Goal: Task Accomplishment & Management: Manage account settings

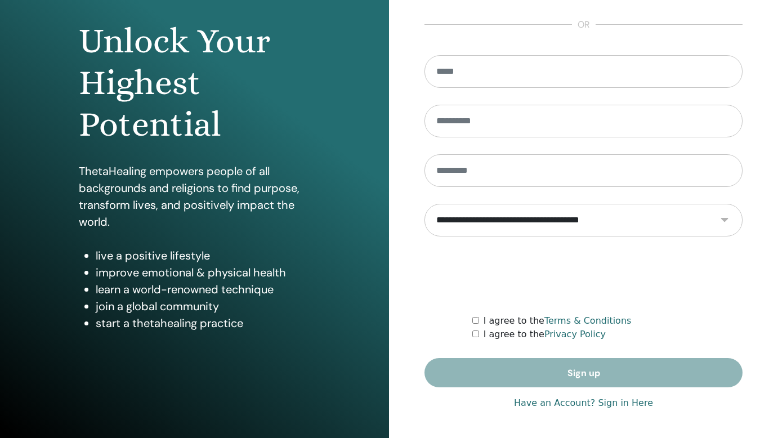
scroll to position [102, 0]
click at [620, 405] on link "Have an Account? Sign in Here" at bounding box center [583, 403] width 139 height 14
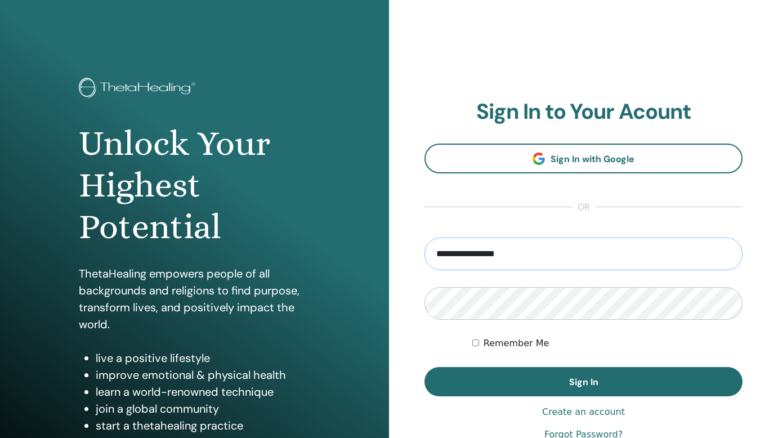
type input "**********"
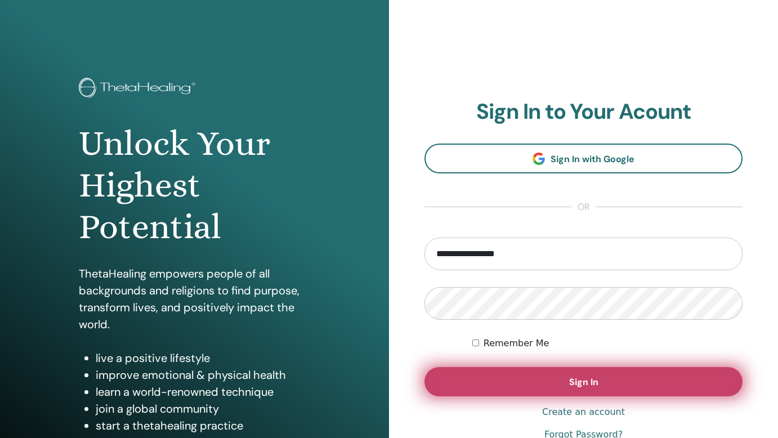
click at [587, 380] on span "Sign In" at bounding box center [583, 382] width 29 height 12
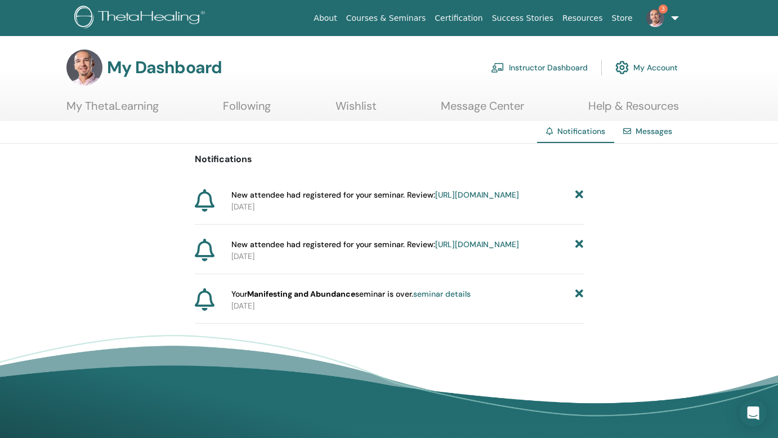
click at [579, 300] on icon at bounding box center [579, 294] width 8 height 12
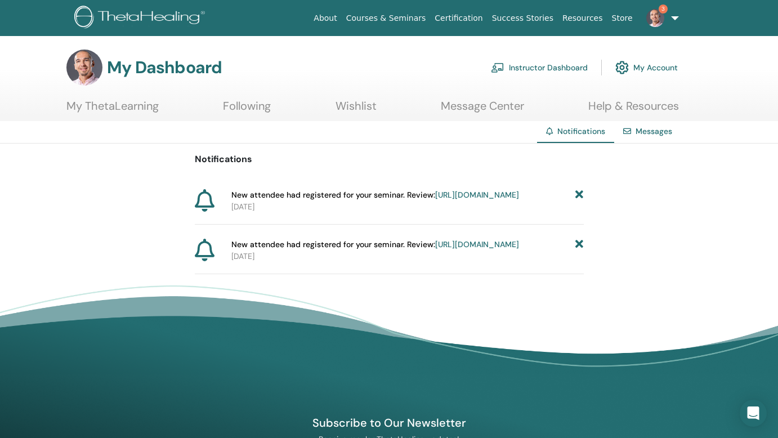
click at [475, 249] on link "https://member.thetahealing.com/instructor/seminar/372927/attendees" at bounding box center [477, 244] width 84 height 10
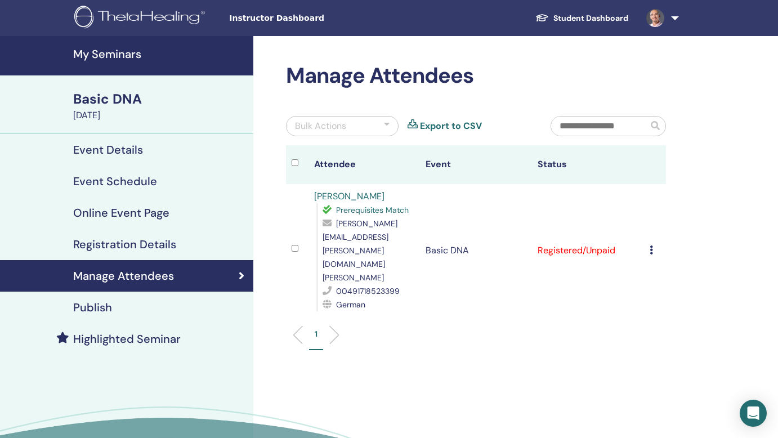
click at [652, 246] on icon at bounding box center [651, 250] width 3 height 9
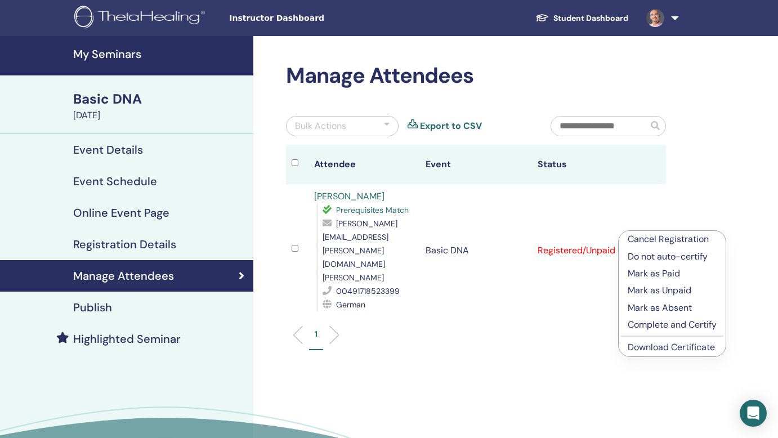
click at [648, 275] on p "Mark as Paid" at bounding box center [672, 274] width 89 height 14
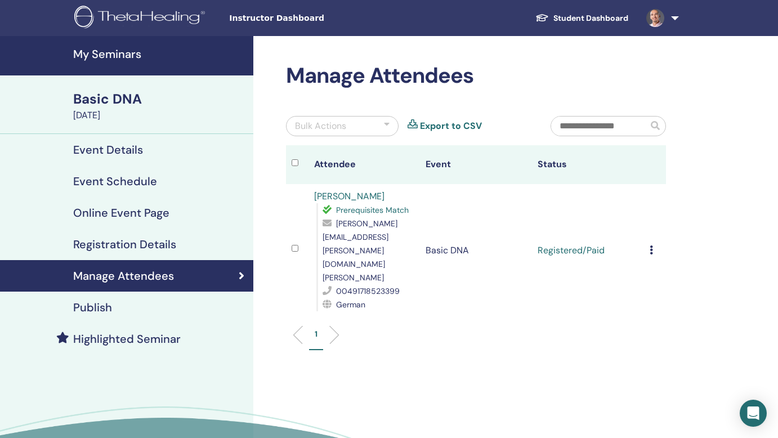
click at [651, 246] on icon at bounding box center [651, 250] width 3 height 9
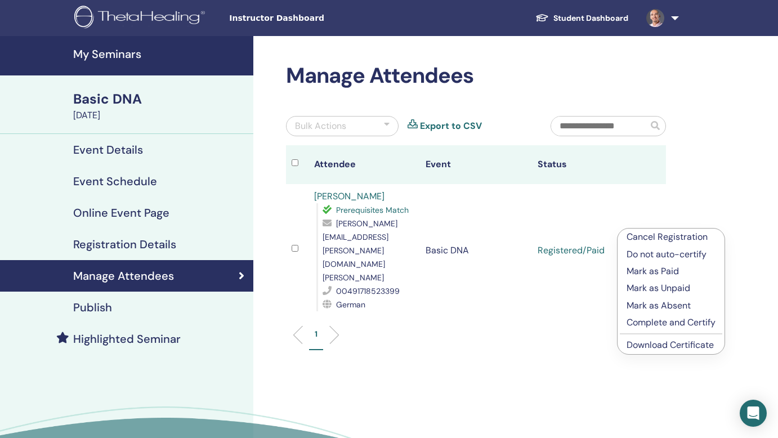
click at [518, 317] on div "1" at bounding box center [476, 339] width 397 height 44
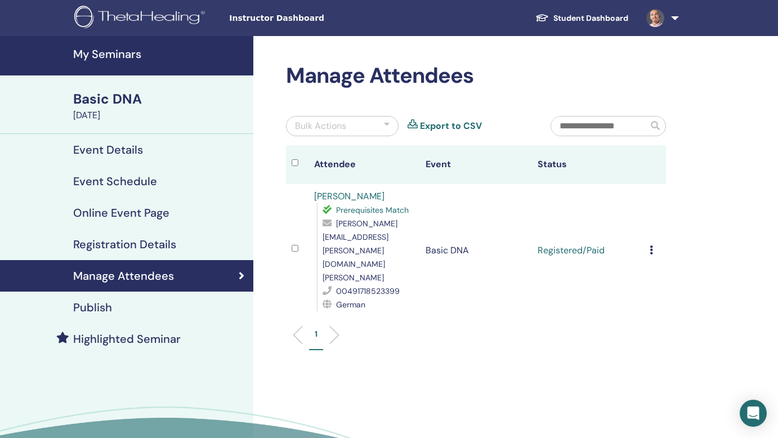
click at [650, 246] on icon at bounding box center [651, 250] width 3 height 9
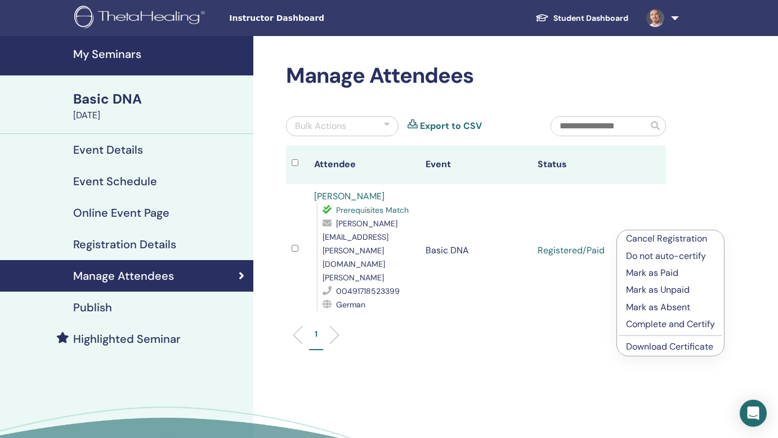
click at [649, 323] on p "Complete and Certify" at bounding box center [670, 325] width 89 height 14
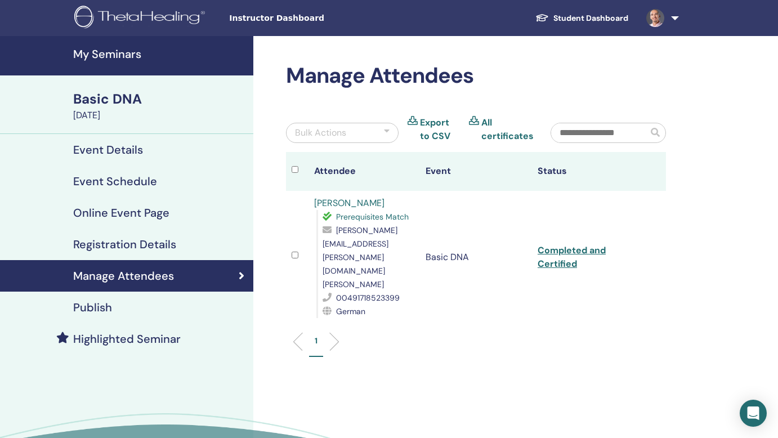
click at [675, 19] on link at bounding box center [660, 18] width 46 height 36
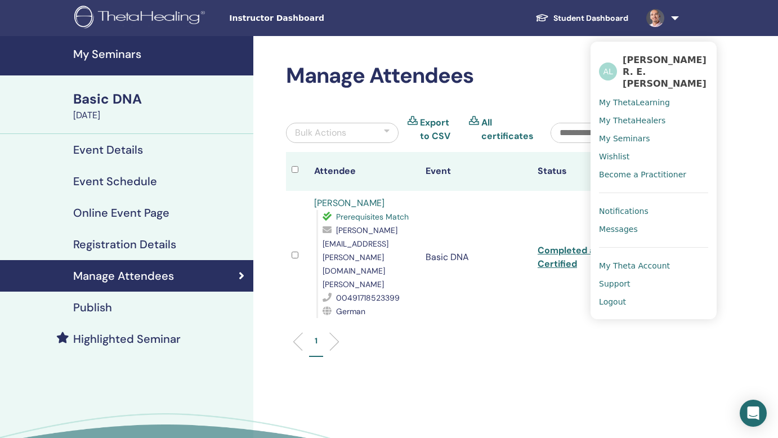
click at [626, 206] on span "Notifications" at bounding box center [624, 211] width 50 height 10
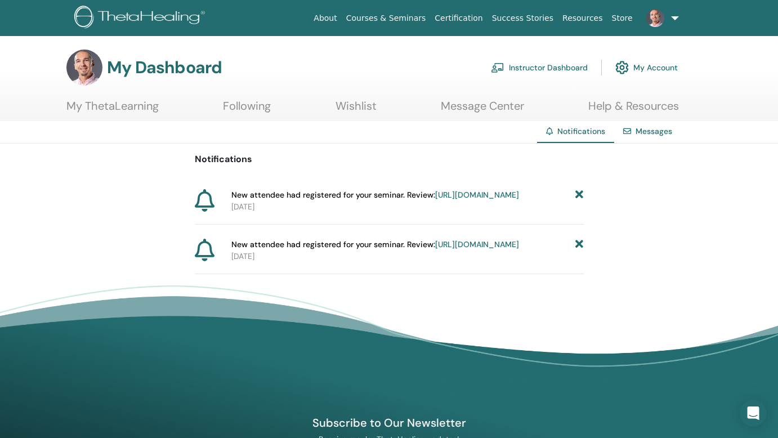
click at [581, 251] on icon at bounding box center [579, 245] width 8 height 12
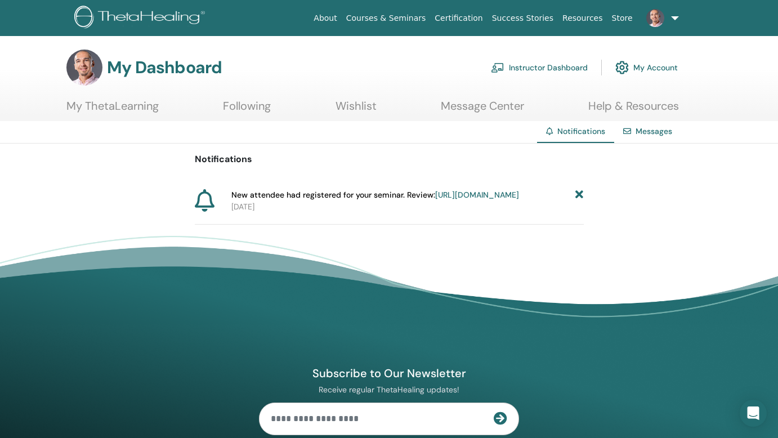
click at [467, 200] on link "[URL][DOMAIN_NAME]" at bounding box center [477, 195] width 84 height 10
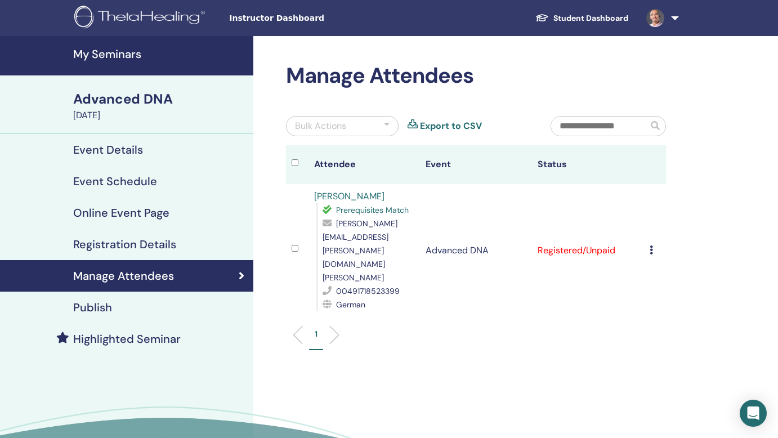
click at [650, 246] on icon at bounding box center [651, 250] width 3 height 9
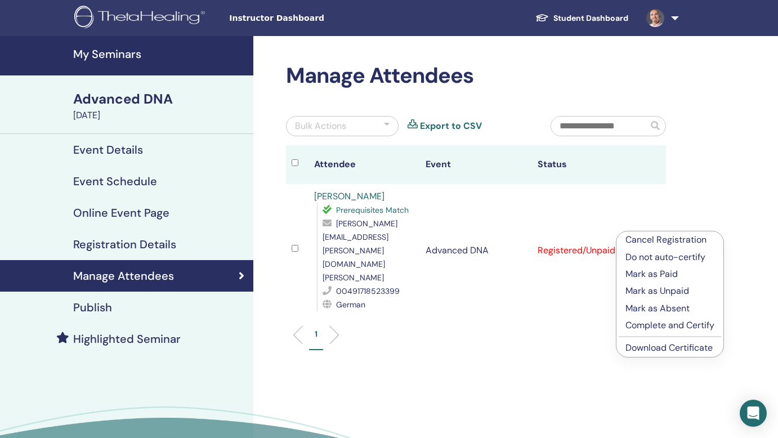
click at [646, 274] on p "Mark as Paid" at bounding box center [670, 274] width 89 height 14
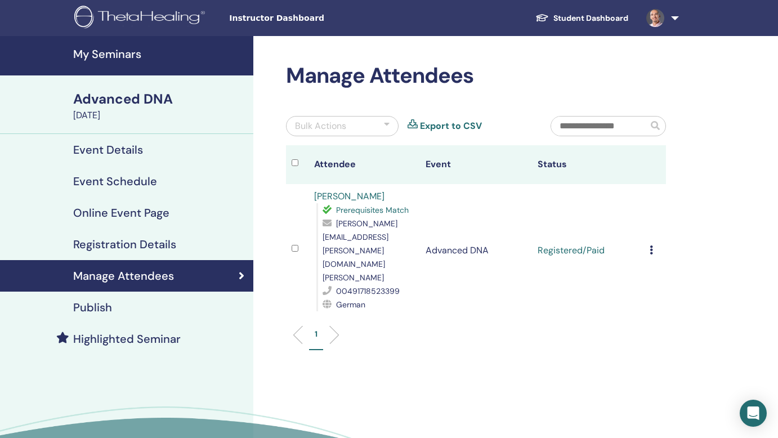
click at [127, 57] on h4 "My Seminars" at bounding box center [159, 54] width 173 height 14
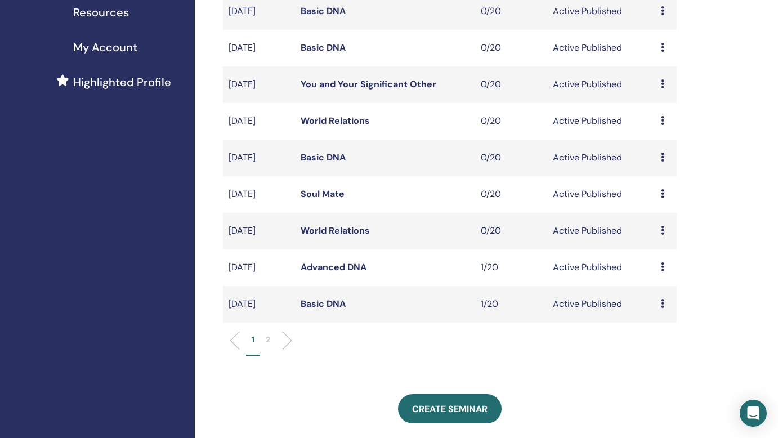
scroll to position [268, 0]
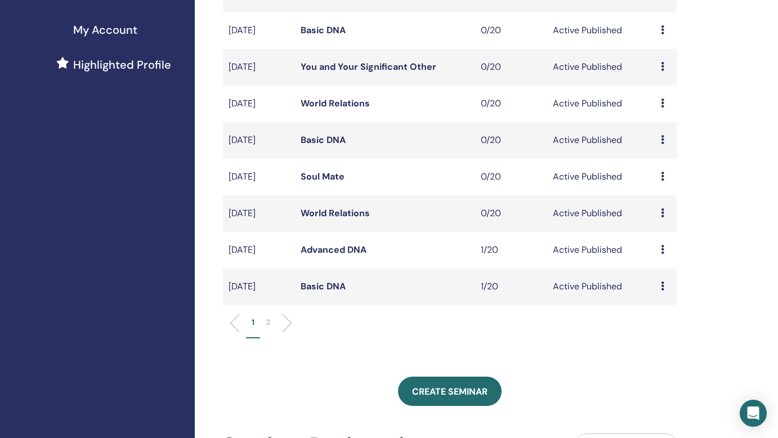
click at [307, 248] on link "Advanced DNA" at bounding box center [334, 250] width 66 height 12
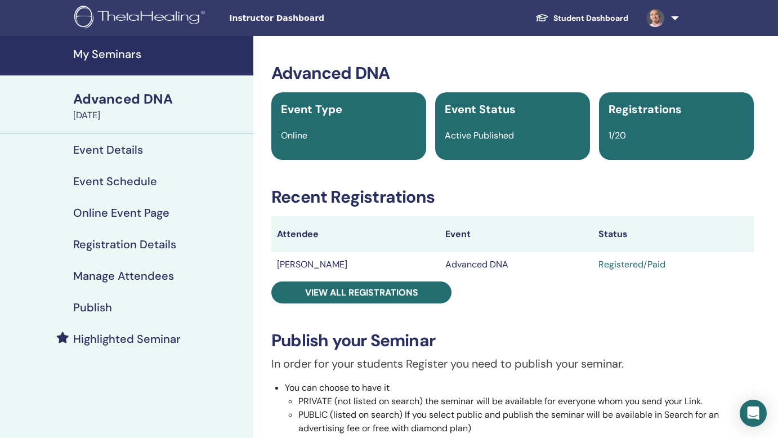
click at [149, 340] on h4 "Highlighted Seminar" at bounding box center [127, 339] width 108 height 14
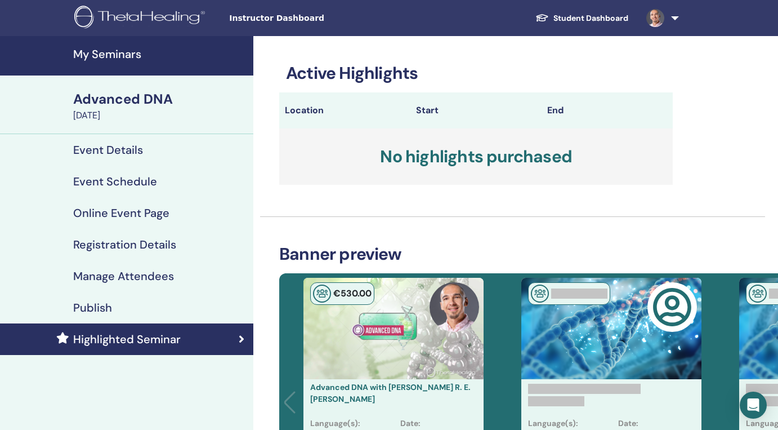
click at [97, 306] on h4 "Publish" at bounding box center [92, 308] width 39 height 14
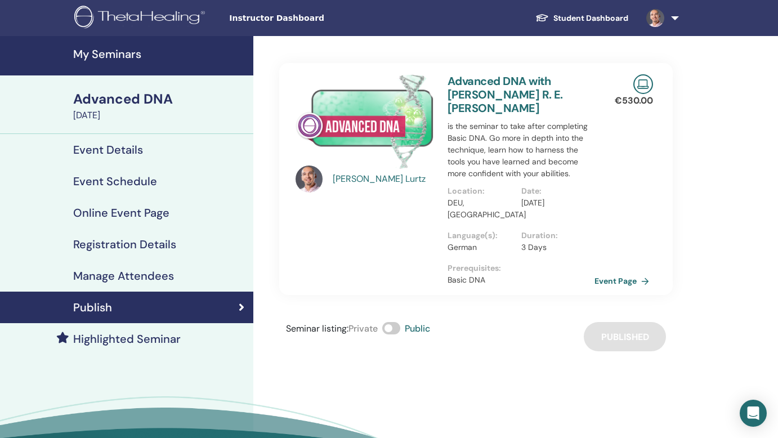
click at [390, 322] on span at bounding box center [391, 328] width 18 height 12
click at [119, 56] on h4 "My Seminars" at bounding box center [159, 54] width 173 height 14
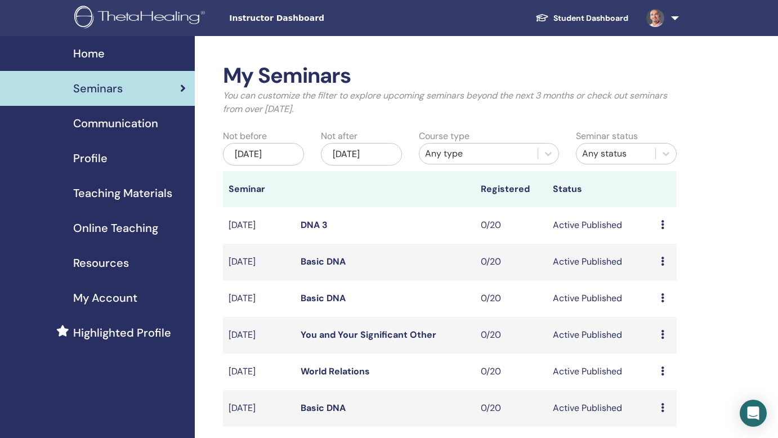
click at [680, 14] on link at bounding box center [660, 18] width 46 height 36
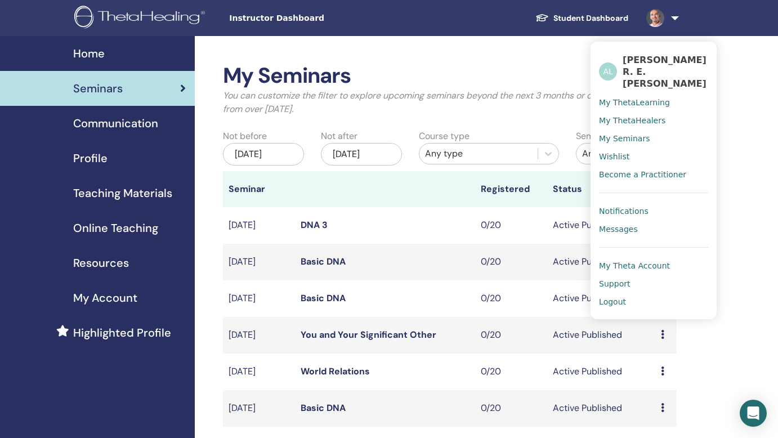
click at [610, 297] on span "Logout" at bounding box center [612, 302] width 27 height 10
